Goal: Navigation & Orientation: Find specific page/section

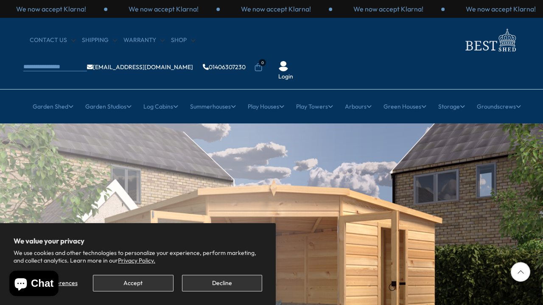
click at [154, 286] on button "Accept" at bounding box center [133, 283] width 80 height 17
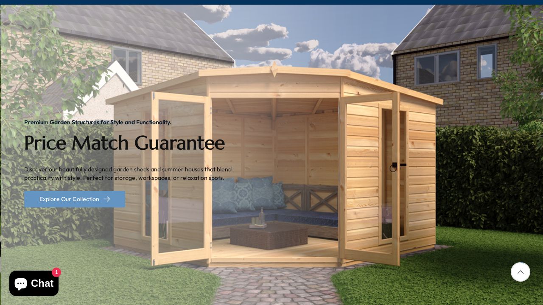
scroll to position [108, 0]
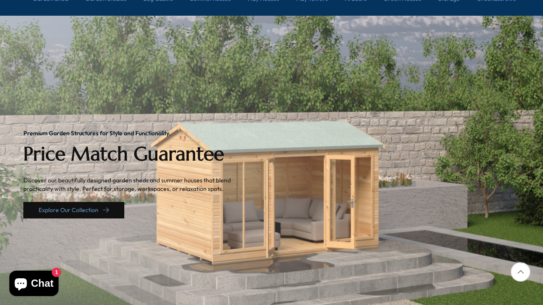
click at [87, 202] on link "Explore Our Collection" at bounding box center [73, 210] width 101 height 17
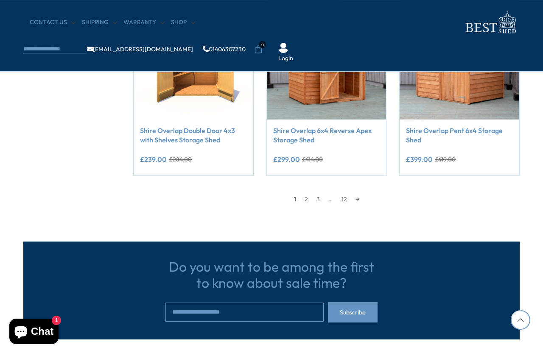
scroll to position [779, 0]
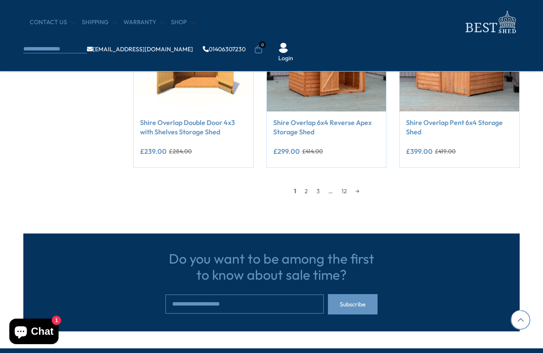
click at [357, 189] on link "→" at bounding box center [357, 191] width 12 height 13
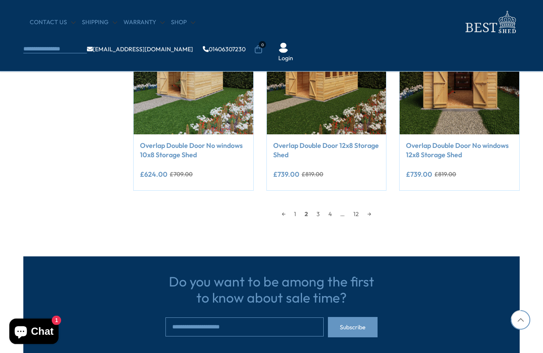
scroll to position [766, 0]
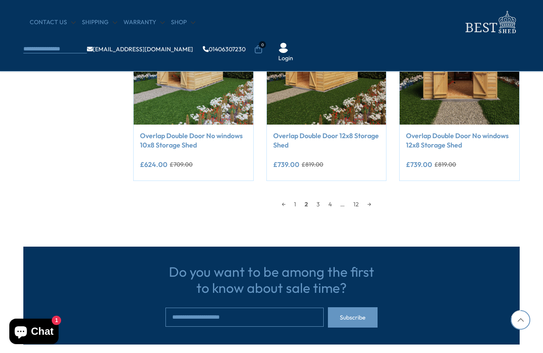
click at [374, 201] on link "→" at bounding box center [369, 204] width 12 height 13
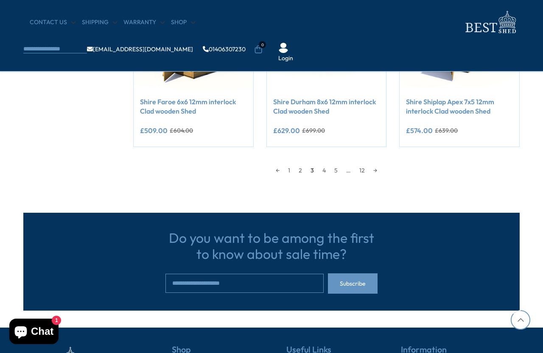
scroll to position [864, 0]
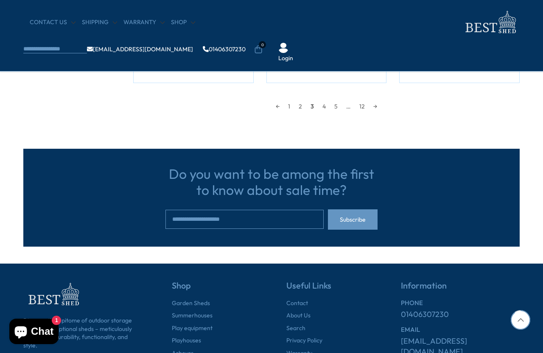
click at [321, 106] on link "4" at bounding box center [324, 106] width 12 height 13
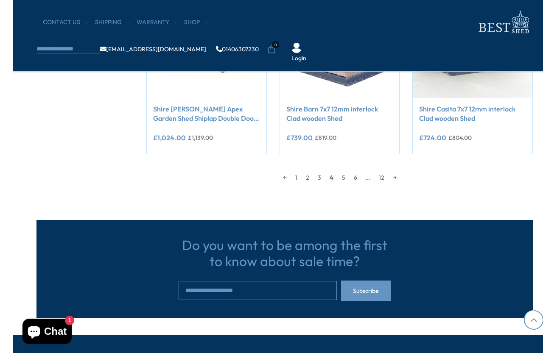
scroll to position [793, 0]
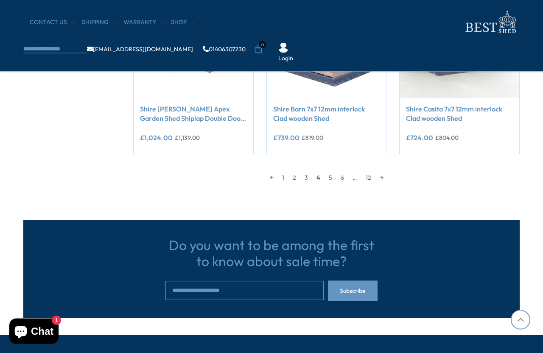
click at [327, 168] on div "← 1 2 3 4 5 6 … 12 →" at bounding box center [326, 173] width 386 height 21
click at [330, 173] on link "5" at bounding box center [331, 177] width 12 height 13
